Goal: Transaction & Acquisition: Book appointment/travel/reservation

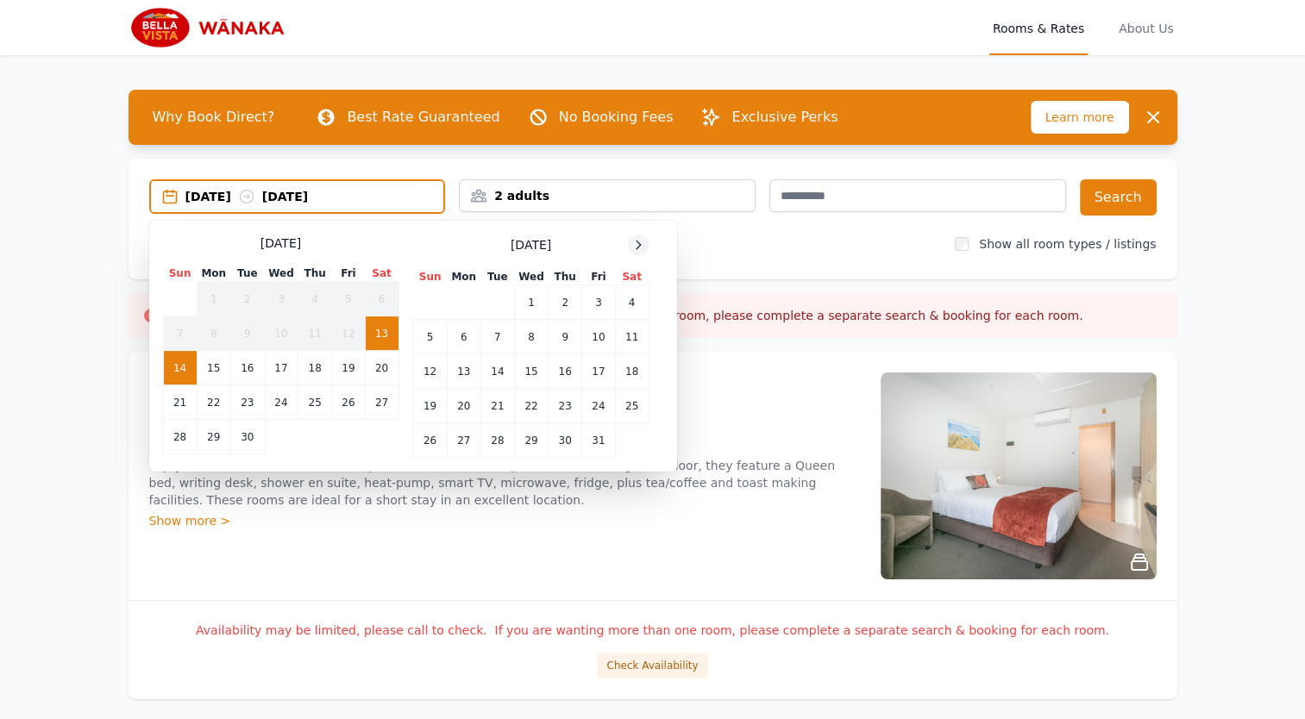
click at [642, 250] on icon at bounding box center [638, 245] width 14 height 14
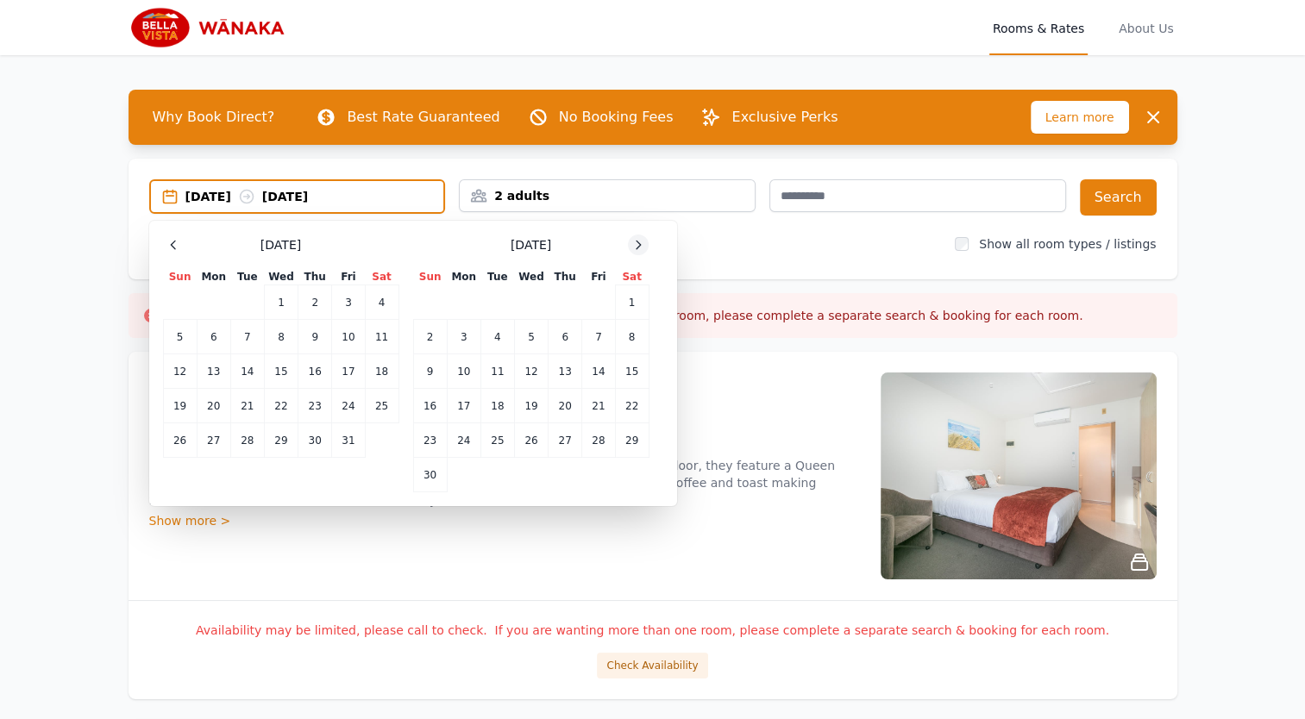
click at [642, 250] on icon at bounding box center [638, 245] width 14 height 14
click at [460, 435] on td "29" at bounding box center [464, 440] width 34 height 34
click at [490, 436] on td "30" at bounding box center [497, 440] width 34 height 34
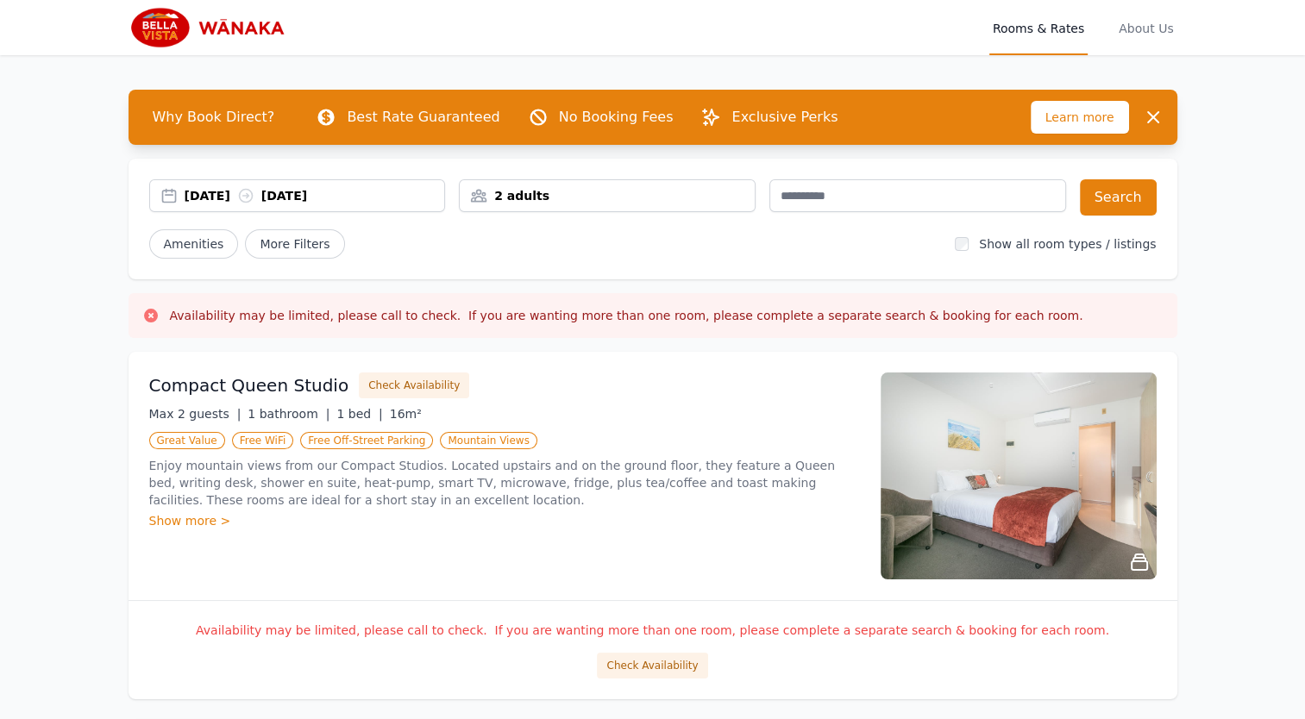
click at [486, 197] on div "2 adults" at bounding box center [607, 195] width 295 height 17
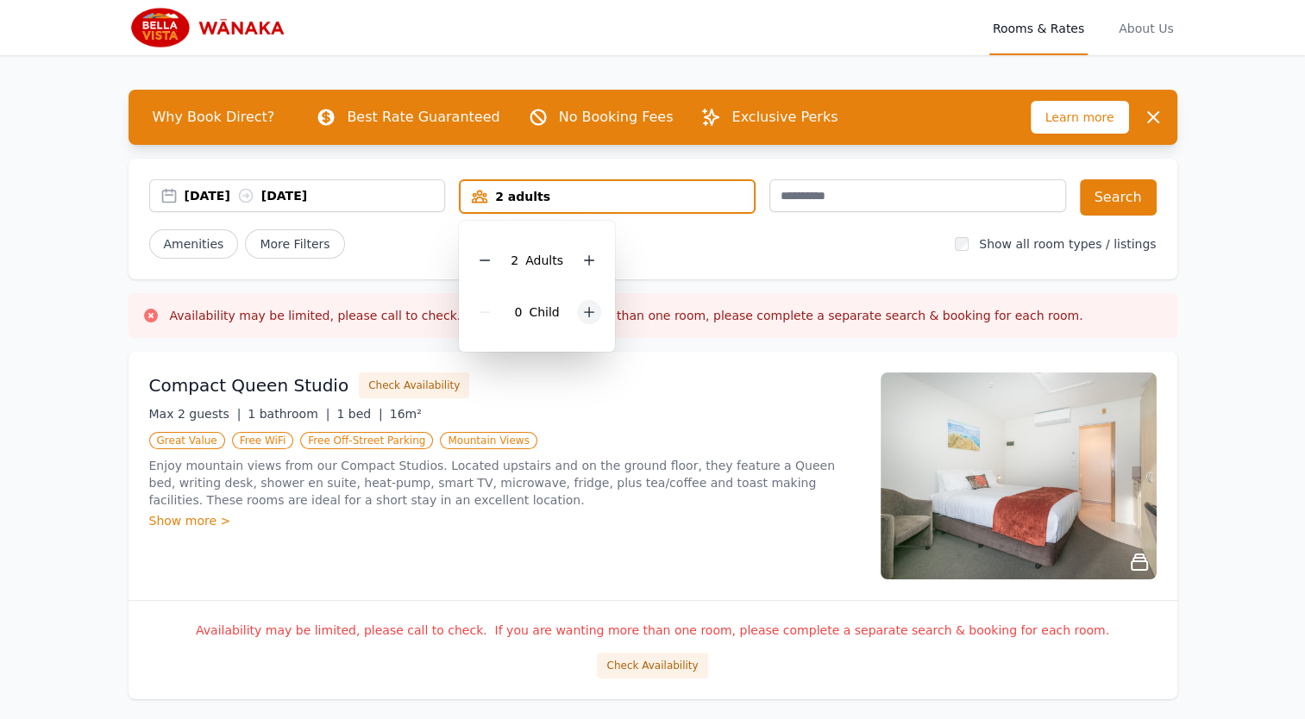
click at [585, 316] on icon at bounding box center [589, 312] width 14 height 14
click at [1111, 210] on button "Search" at bounding box center [1118, 197] width 77 height 36
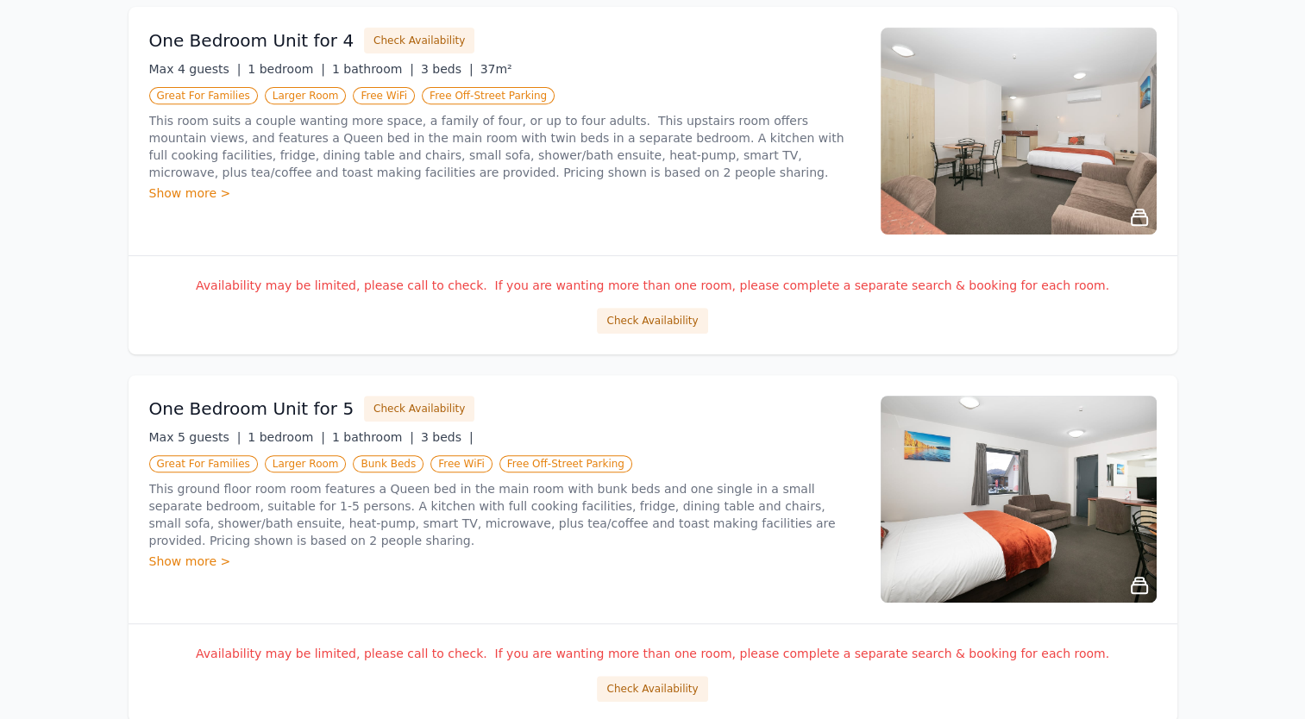
scroll to position [699, 0]
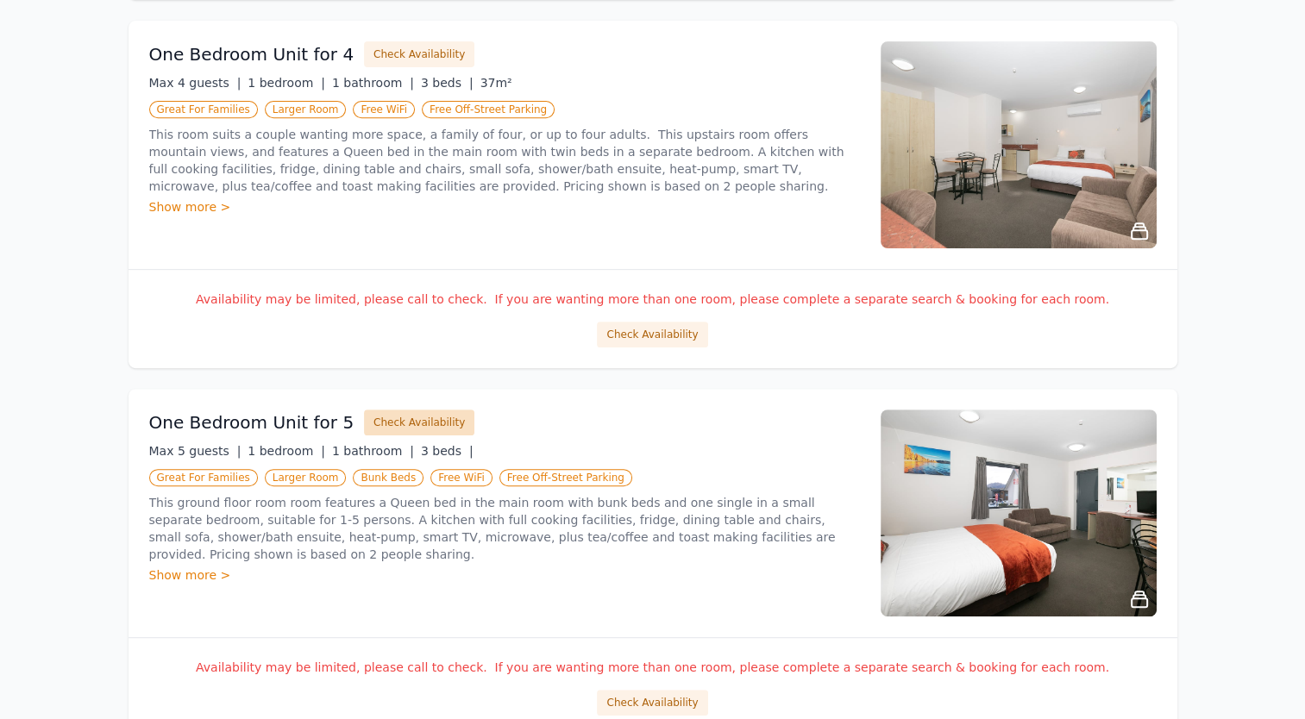
click at [393, 421] on button "Check Availability" at bounding box center [419, 423] width 110 height 26
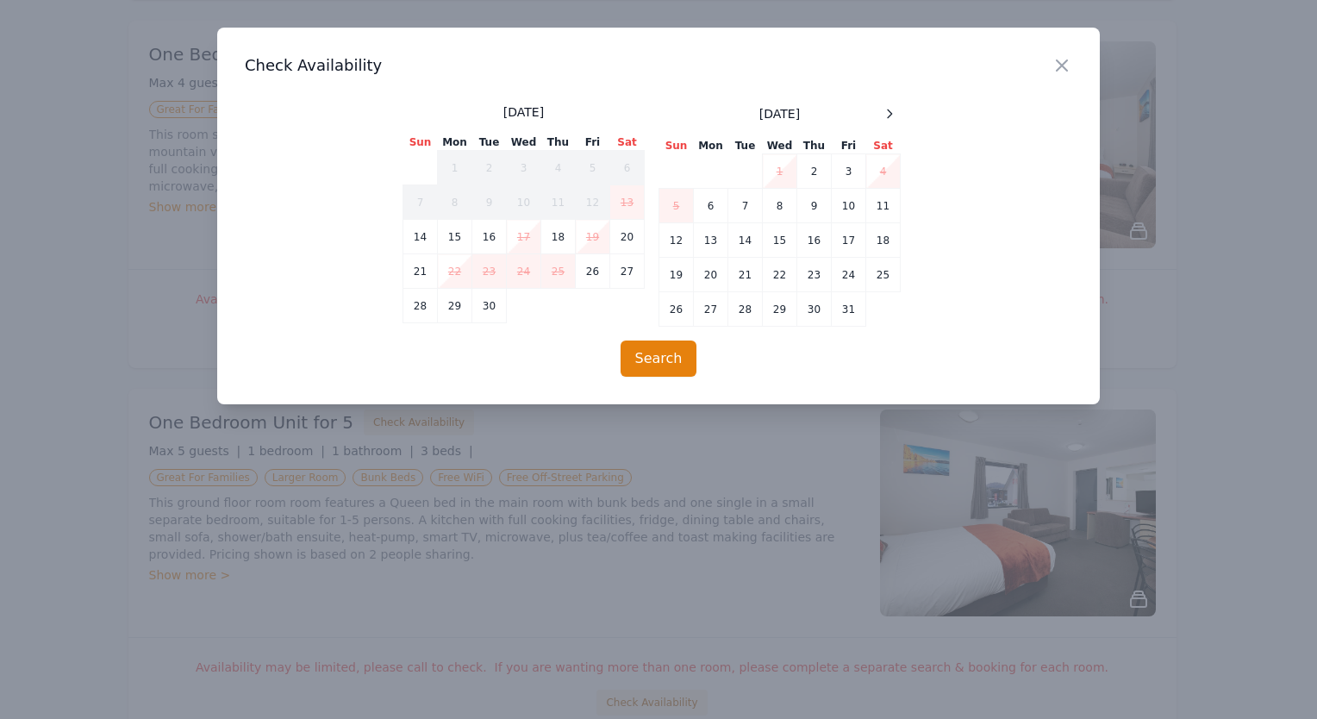
click at [888, 125] on div "[DATE] Sun Mon Tue Wed Thu Fri Sat 1 2 3 4 5 6 7 8 9 10 11 12 13 14 15 16 17 18…" at bounding box center [780, 214] width 242 height 223
click at [890, 112] on icon at bounding box center [890, 114] width 14 height 14
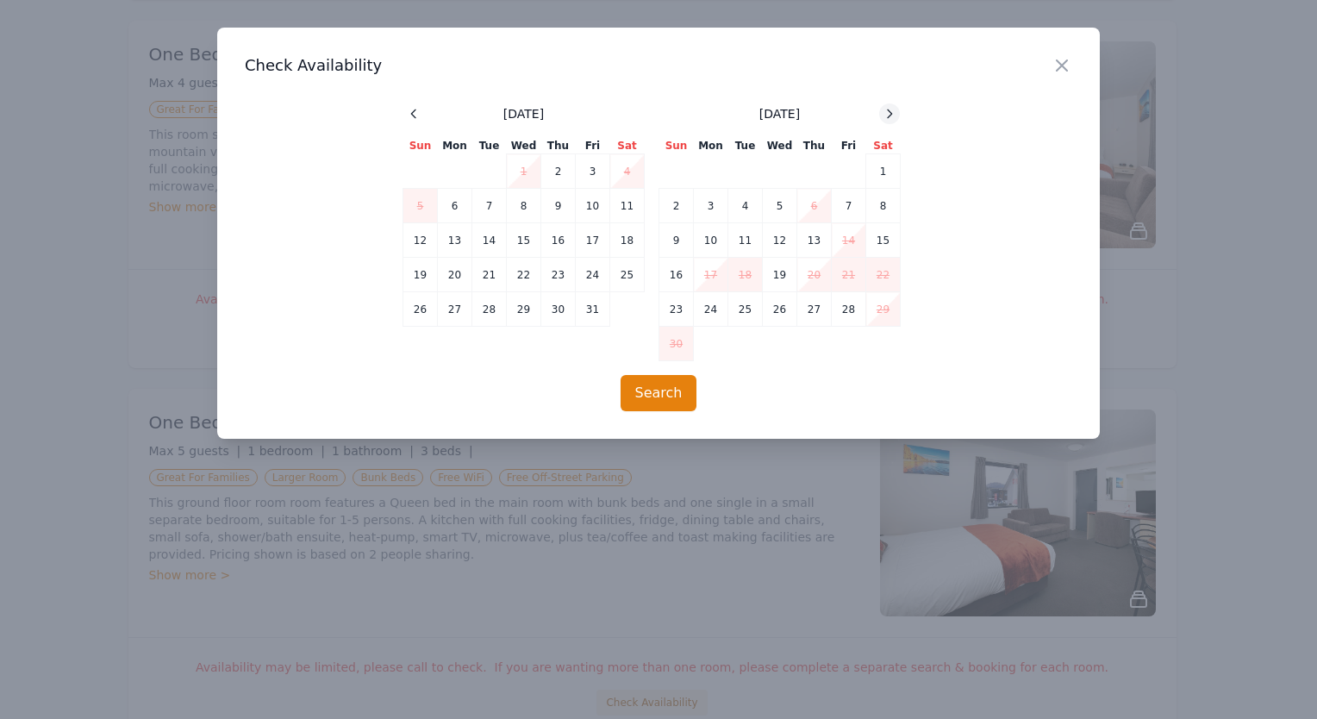
click at [890, 112] on icon at bounding box center [890, 114] width 14 height 14
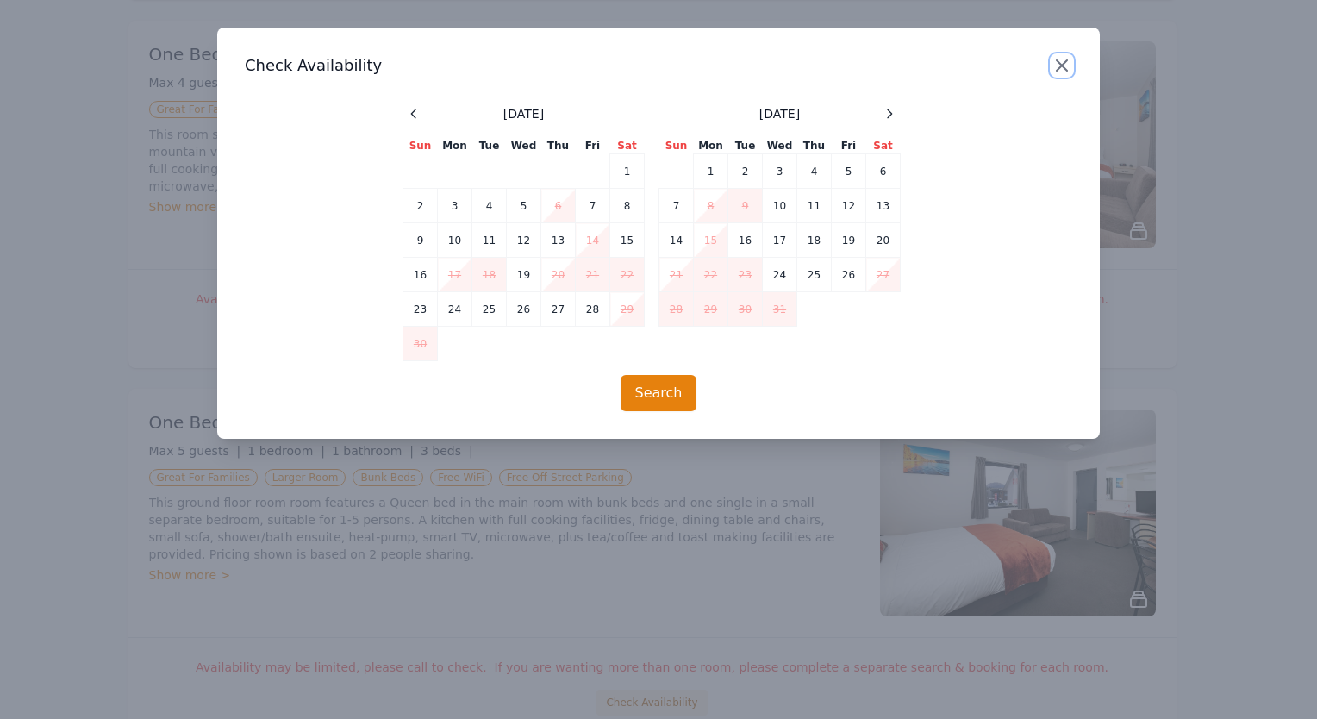
click at [1066, 66] on icon "button" at bounding box center [1062, 65] width 21 height 21
